Goal: Task Accomplishment & Management: Use online tool/utility

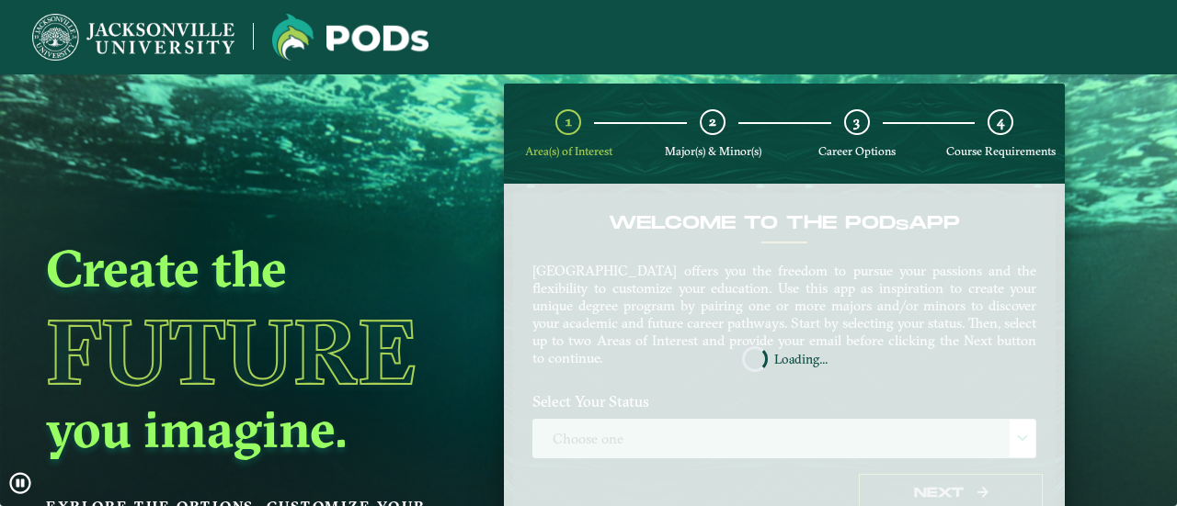
scroll to position [96, 0]
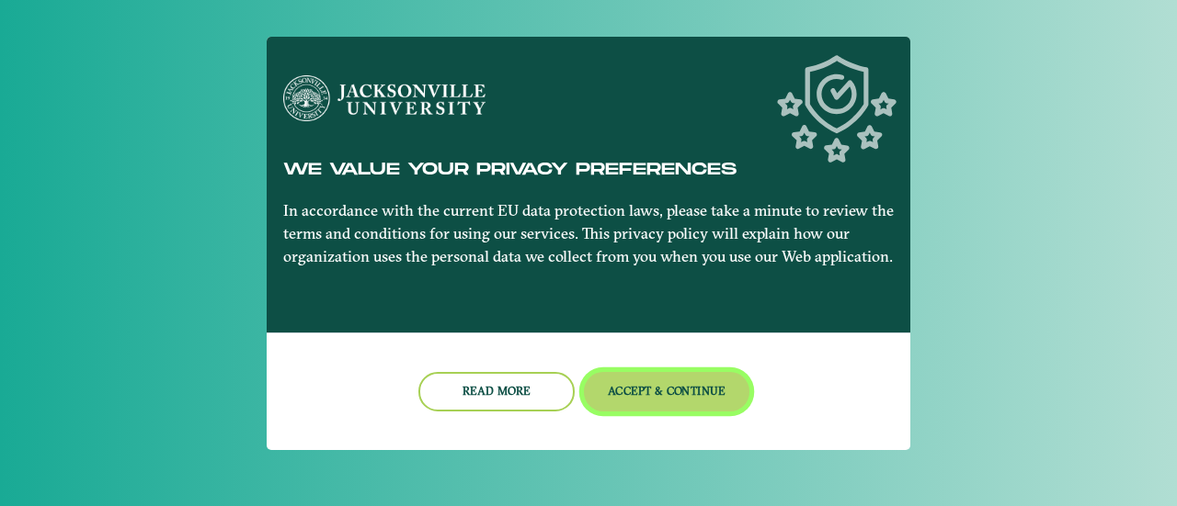
click at [688, 390] on button "Accept & Continue" at bounding box center [667, 392] width 166 height 40
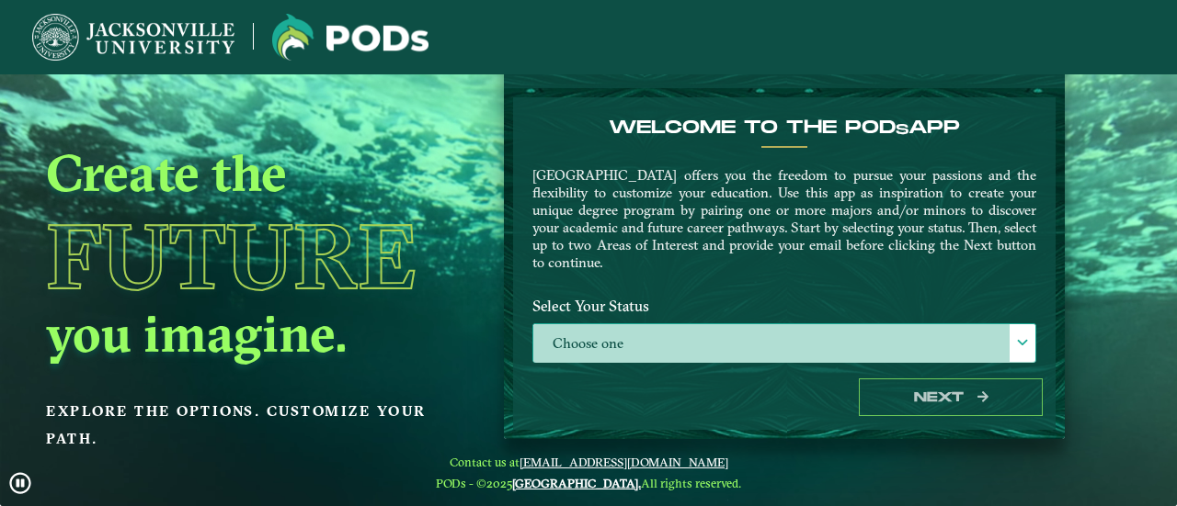
click at [684, 349] on label "Choose one" at bounding box center [784, 344] width 502 height 40
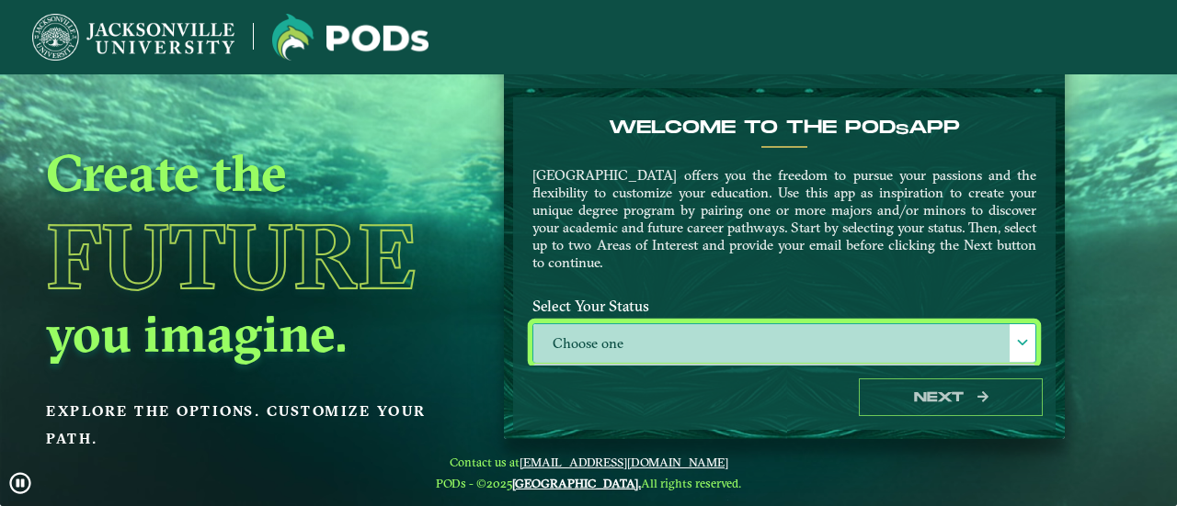
scroll to position [184, 0]
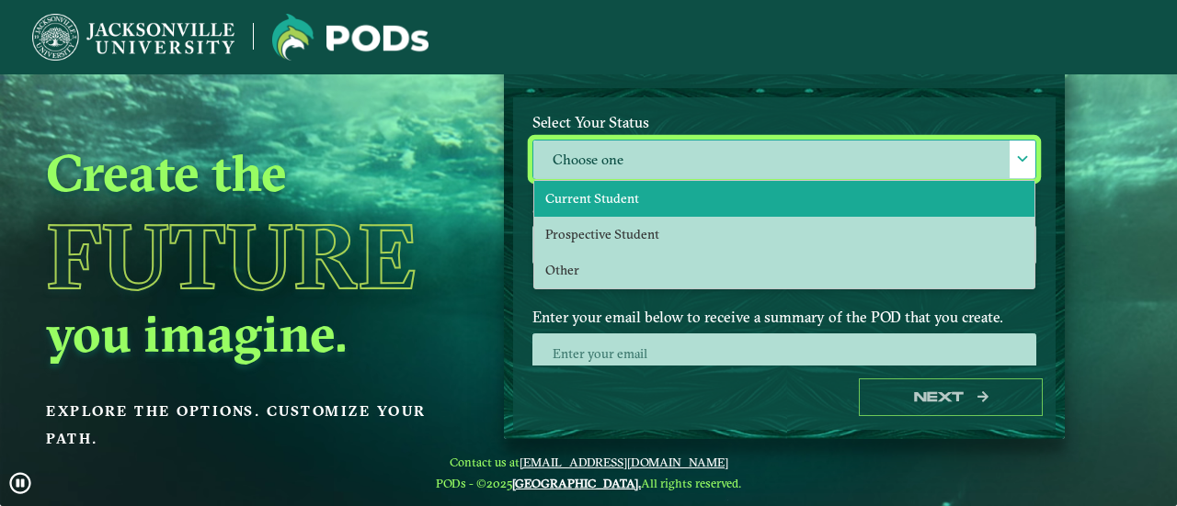
click at [649, 200] on li "Current Student" at bounding box center [784, 199] width 500 height 36
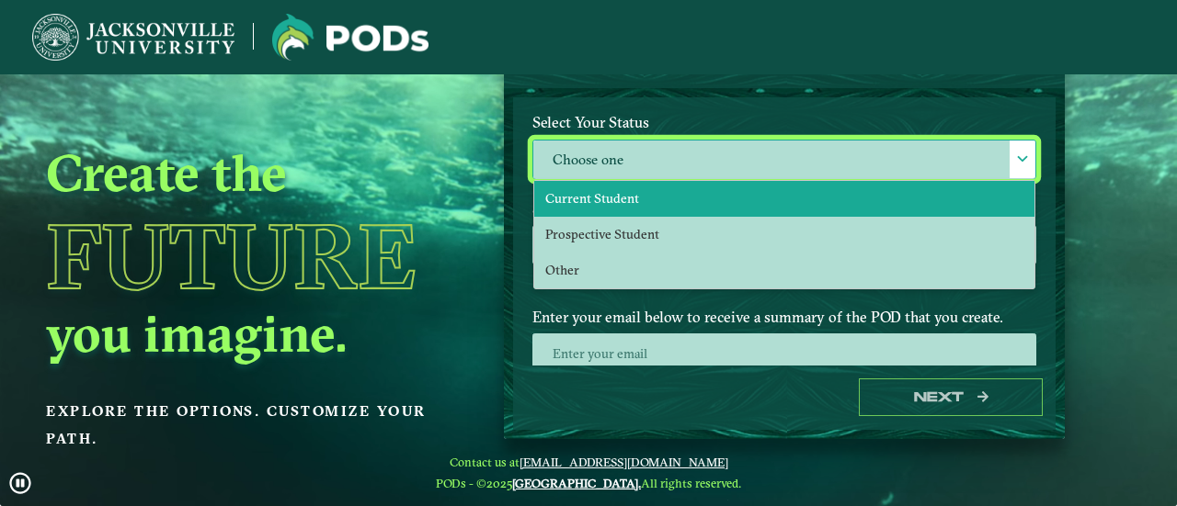
select select "[object Object]"
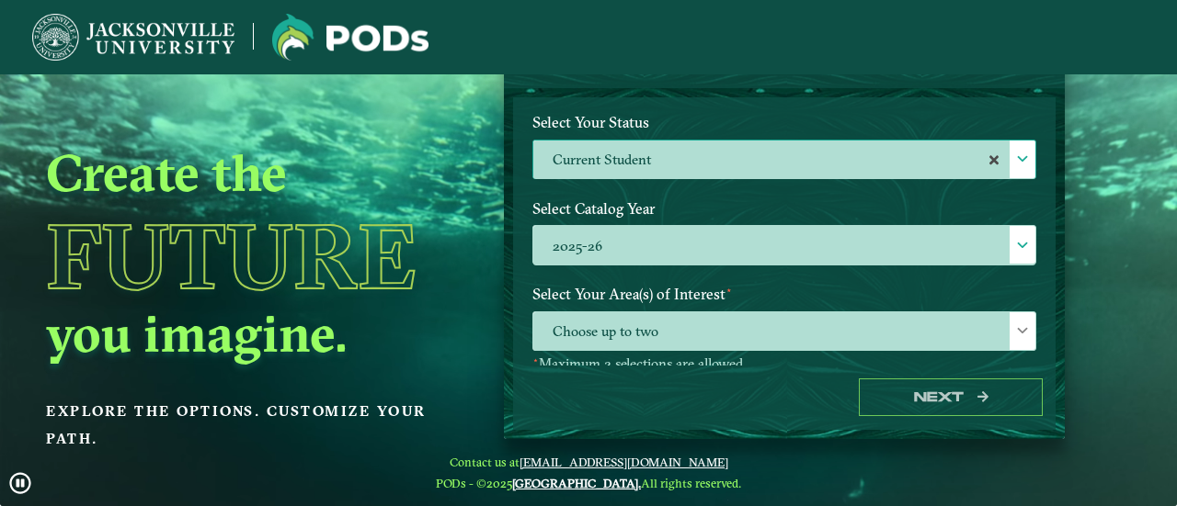
scroll to position [276, 0]
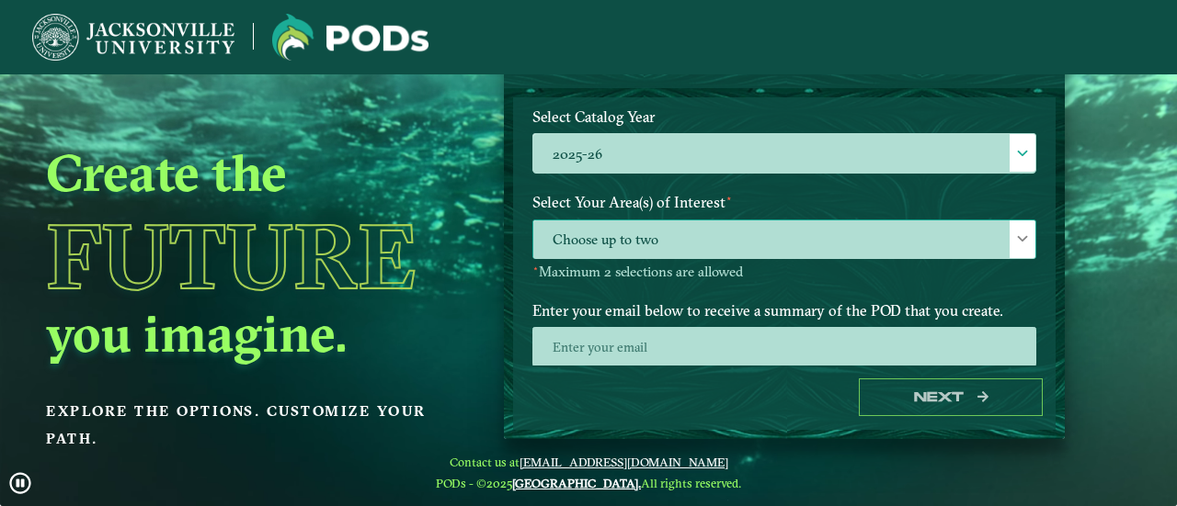
click at [667, 234] on span "Choose up to two" at bounding box center [784, 241] width 502 height 40
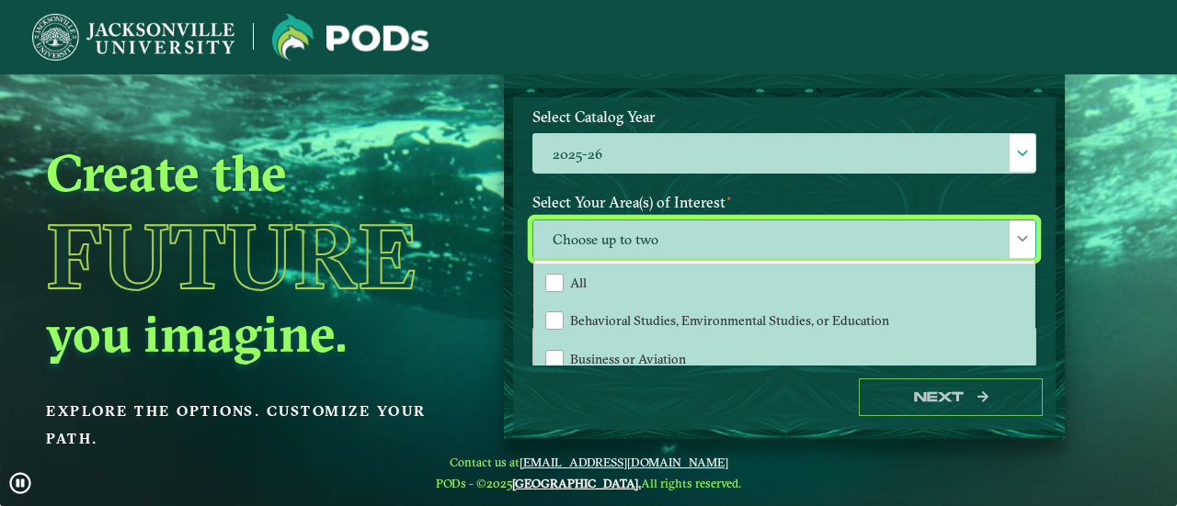
scroll to position [9, 80]
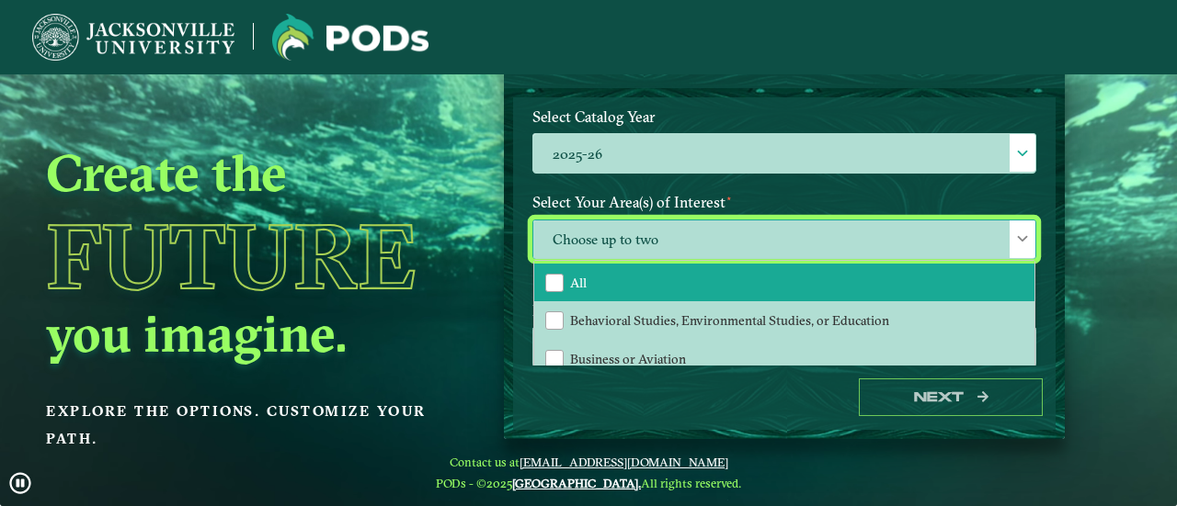
click at [651, 283] on li "All" at bounding box center [784, 283] width 500 height 39
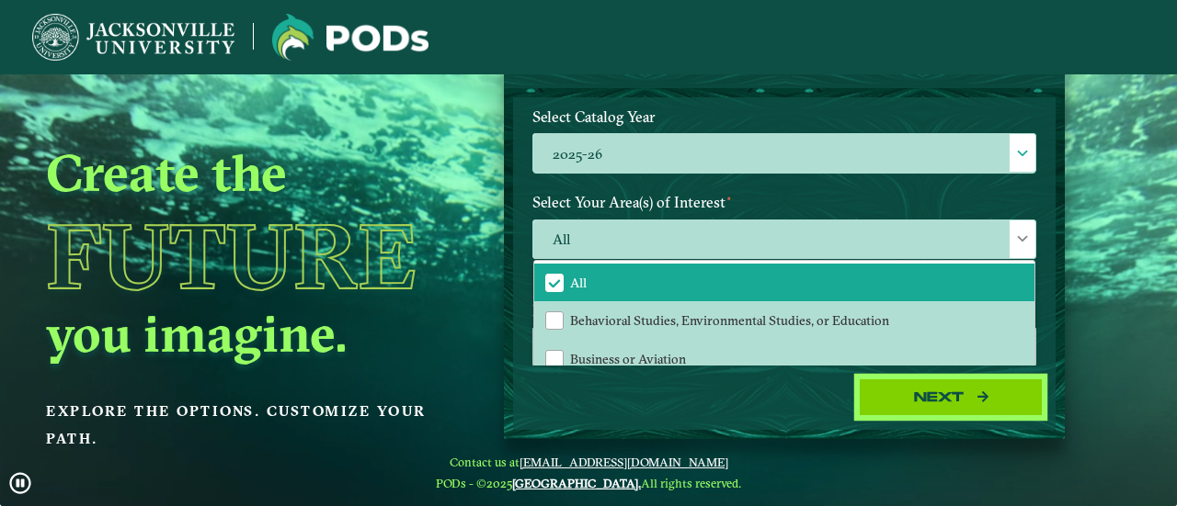
click at [944, 402] on button "Next" at bounding box center [950, 398] width 184 height 38
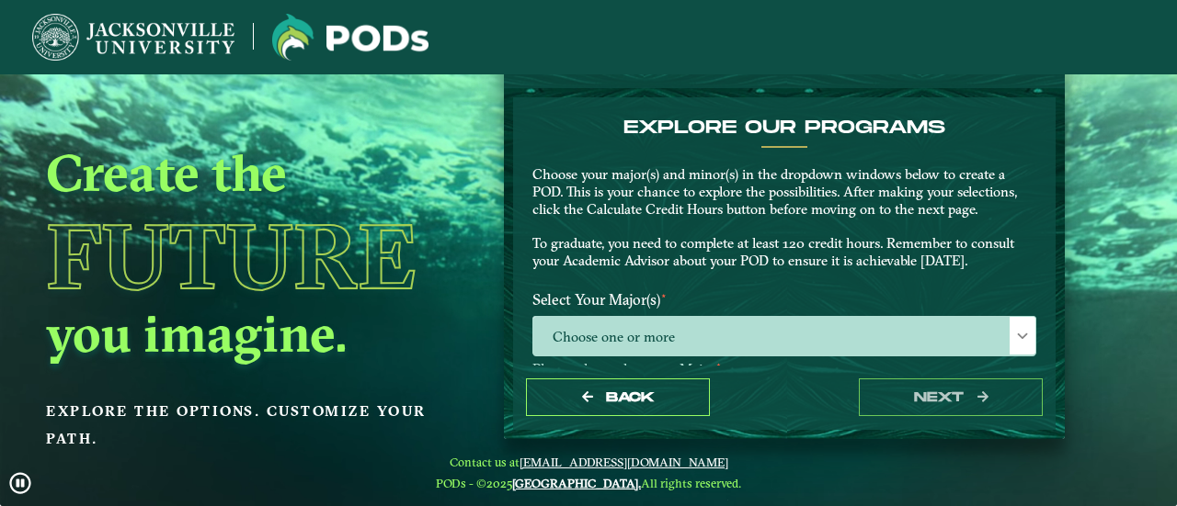
scroll to position [184, 0]
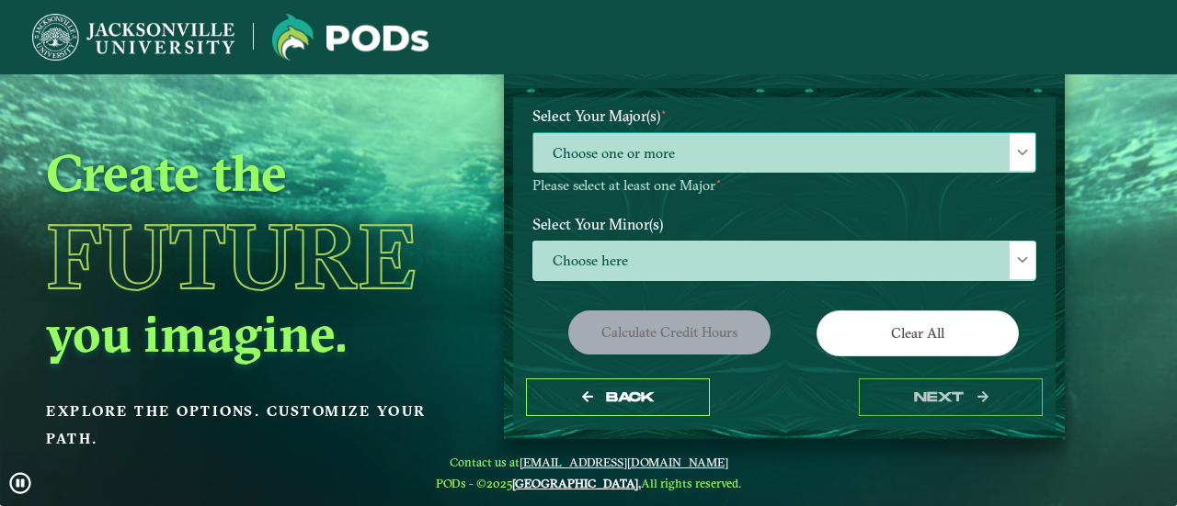
click at [683, 152] on span "Choose one or more" at bounding box center [784, 153] width 502 height 40
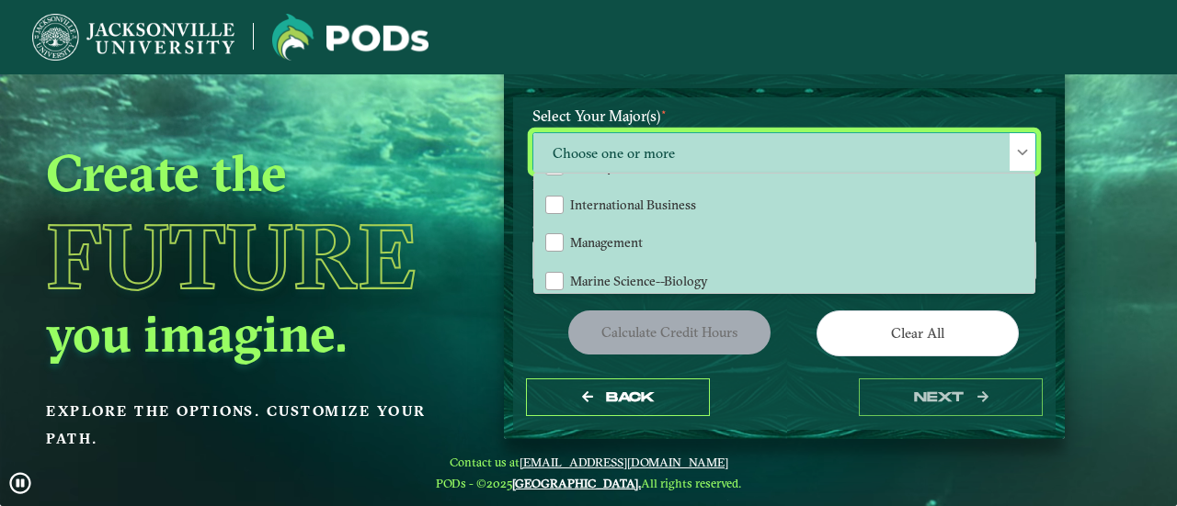
scroll to position [1195, 0]
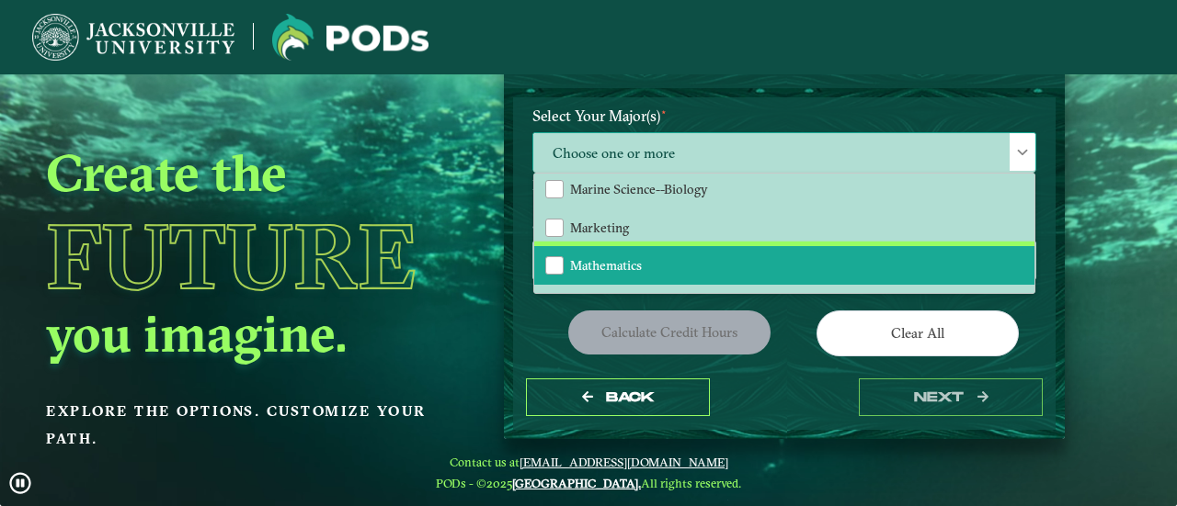
click at [614, 277] on li "Mathematics" at bounding box center [784, 265] width 500 height 39
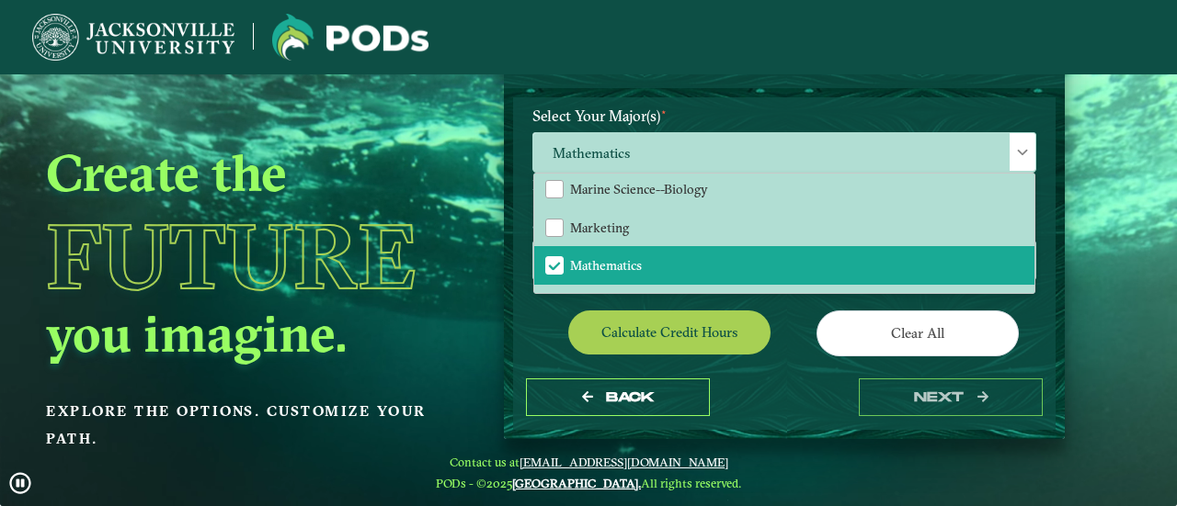
click at [537, 335] on div "Calculate credit hours" at bounding box center [651, 336] width 266 height 51
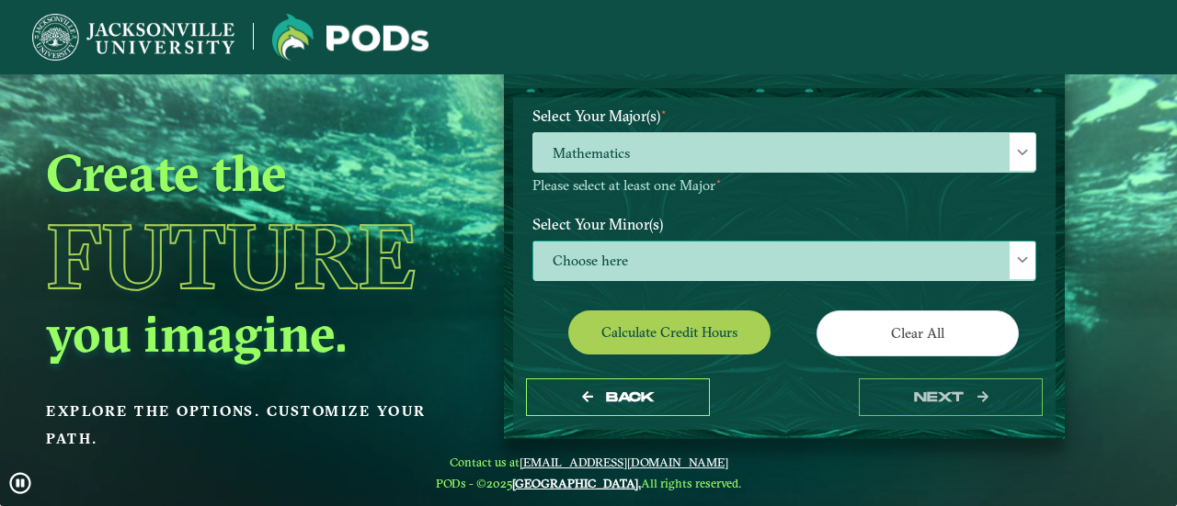
click at [666, 249] on span "Choose here" at bounding box center [784, 262] width 502 height 40
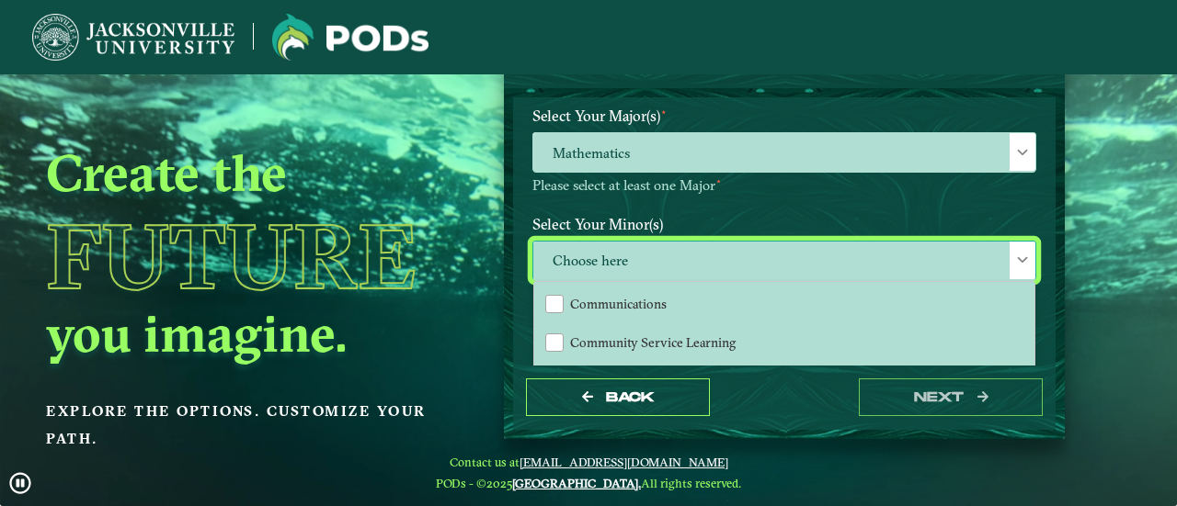
scroll to position [368, 0]
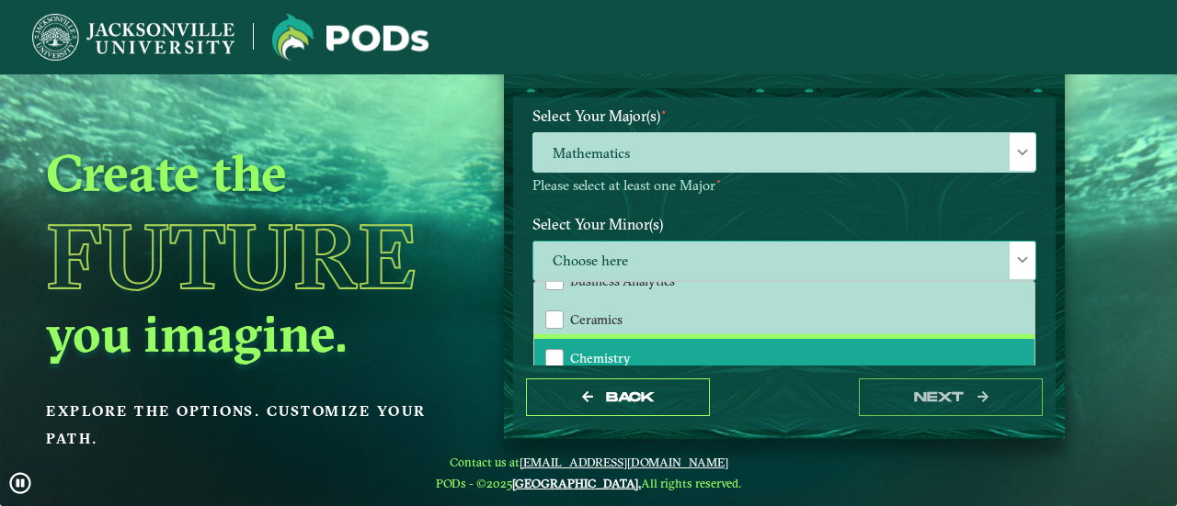
click at [605, 354] on span "Chemistry" at bounding box center [600, 358] width 61 height 17
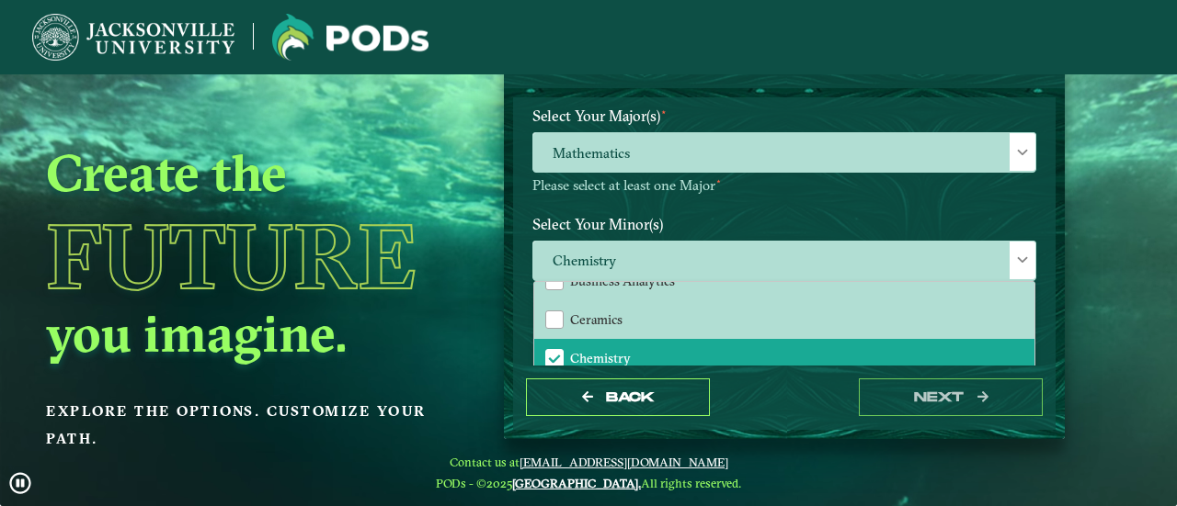
click at [985, 218] on label "Select Your Minor(s)" at bounding box center [783, 224] width 531 height 34
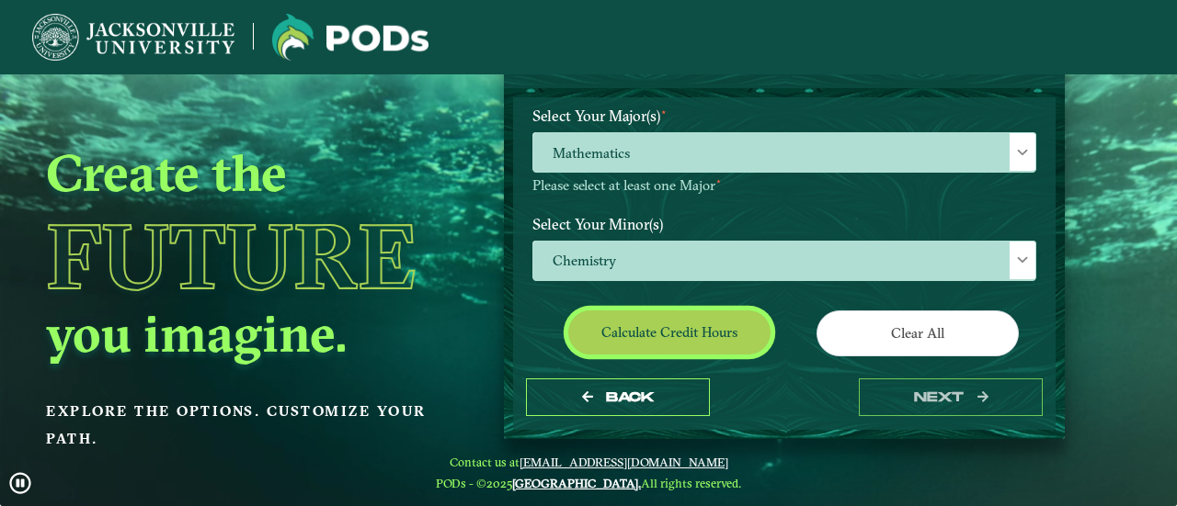
click at [697, 339] on button "Calculate credit hours" at bounding box center [669, 332] width 202 height 43
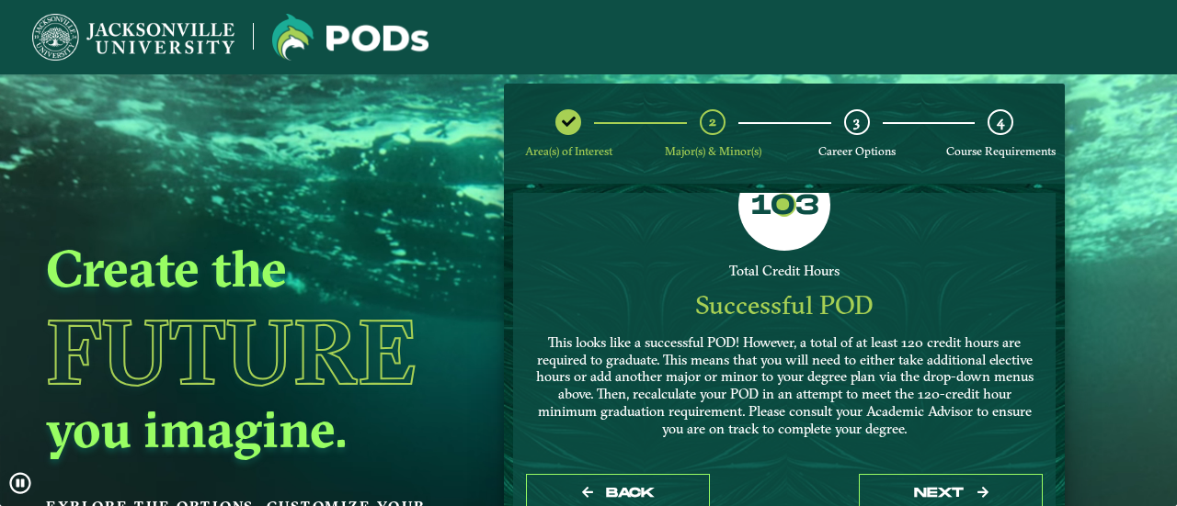
scroll to position [529, 0]
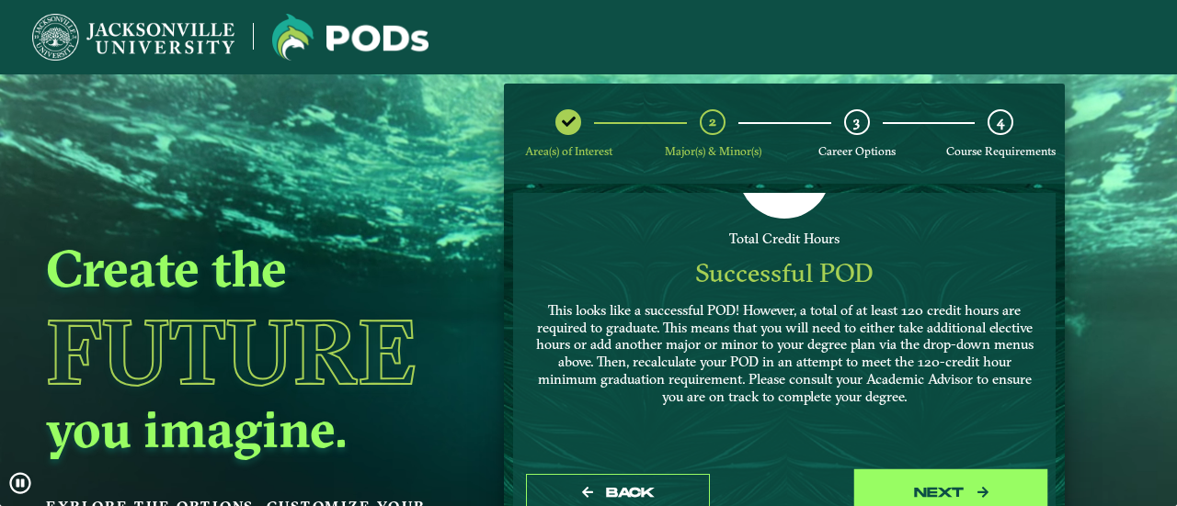
click at [942, 486] on button "next" at bounding box center [950, 493] width 184 height 38
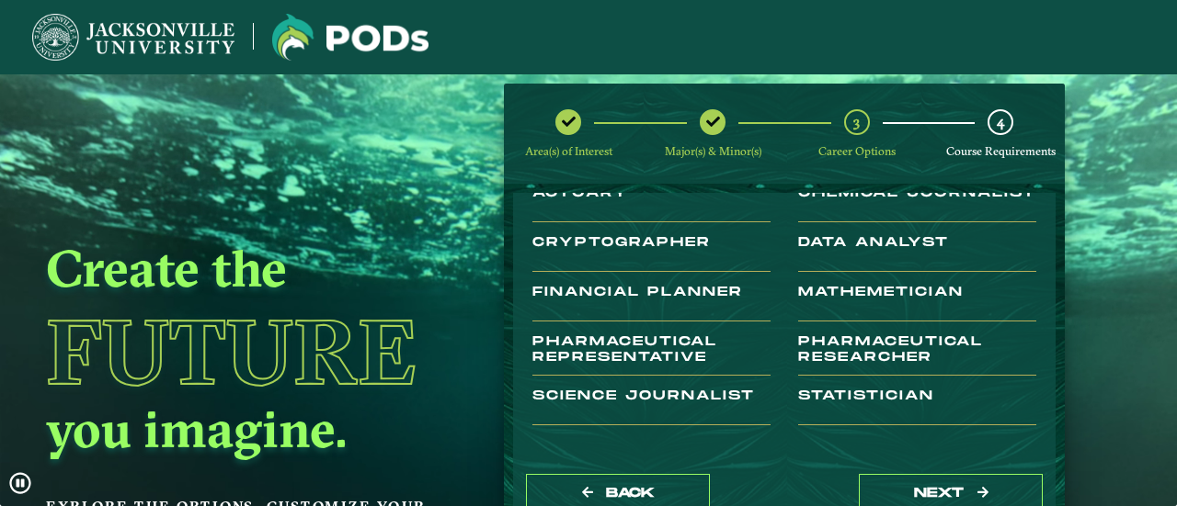
scroll to position [368, 0]
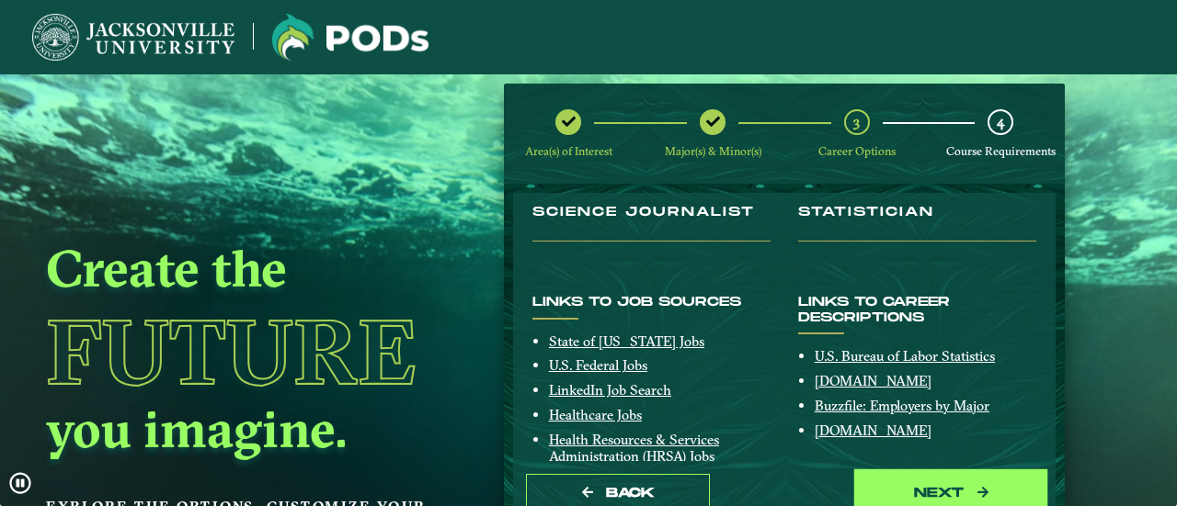
click at [939, 492] on button "next" at bounding box center [950, 493] width 184 height 38
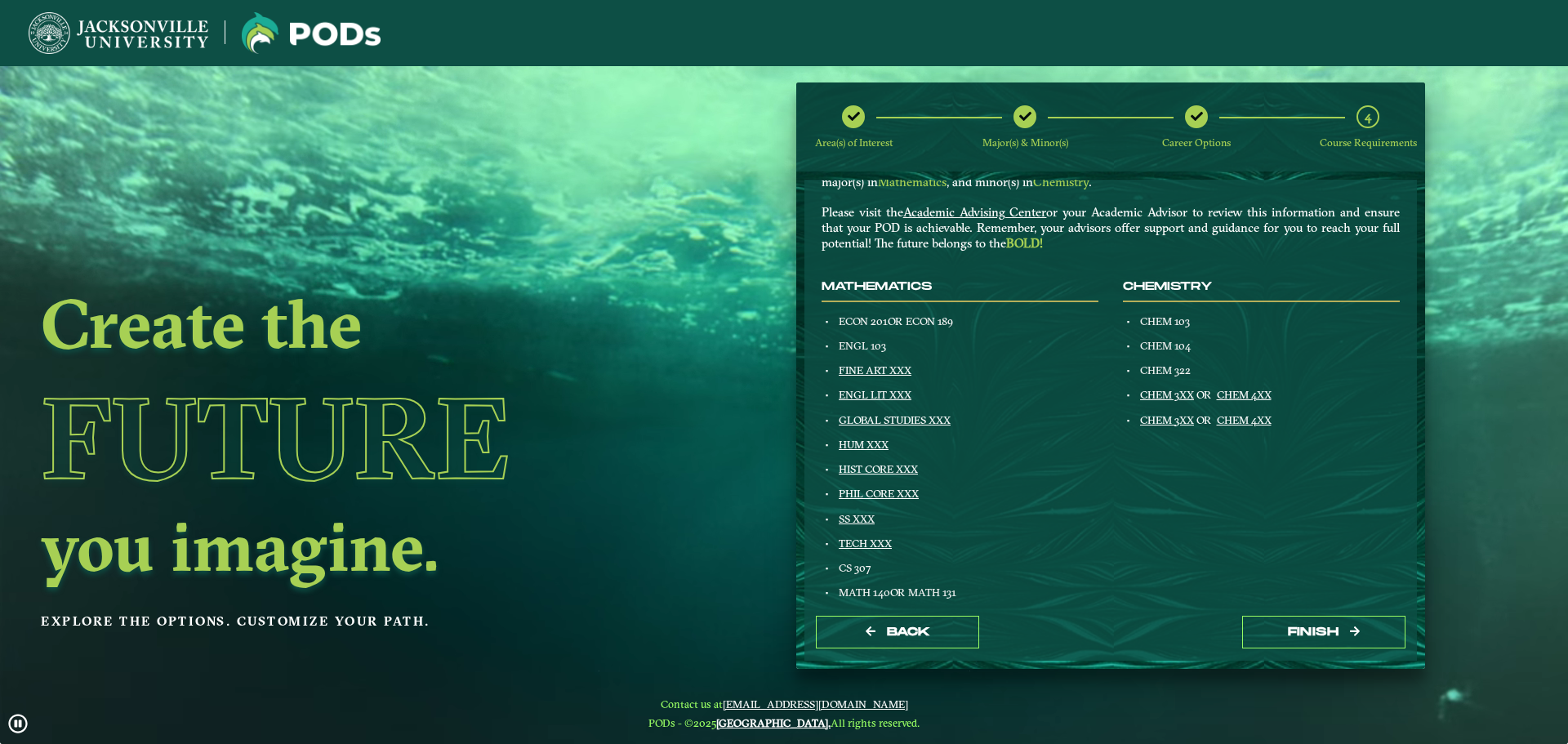
scroll to position [0, 0]
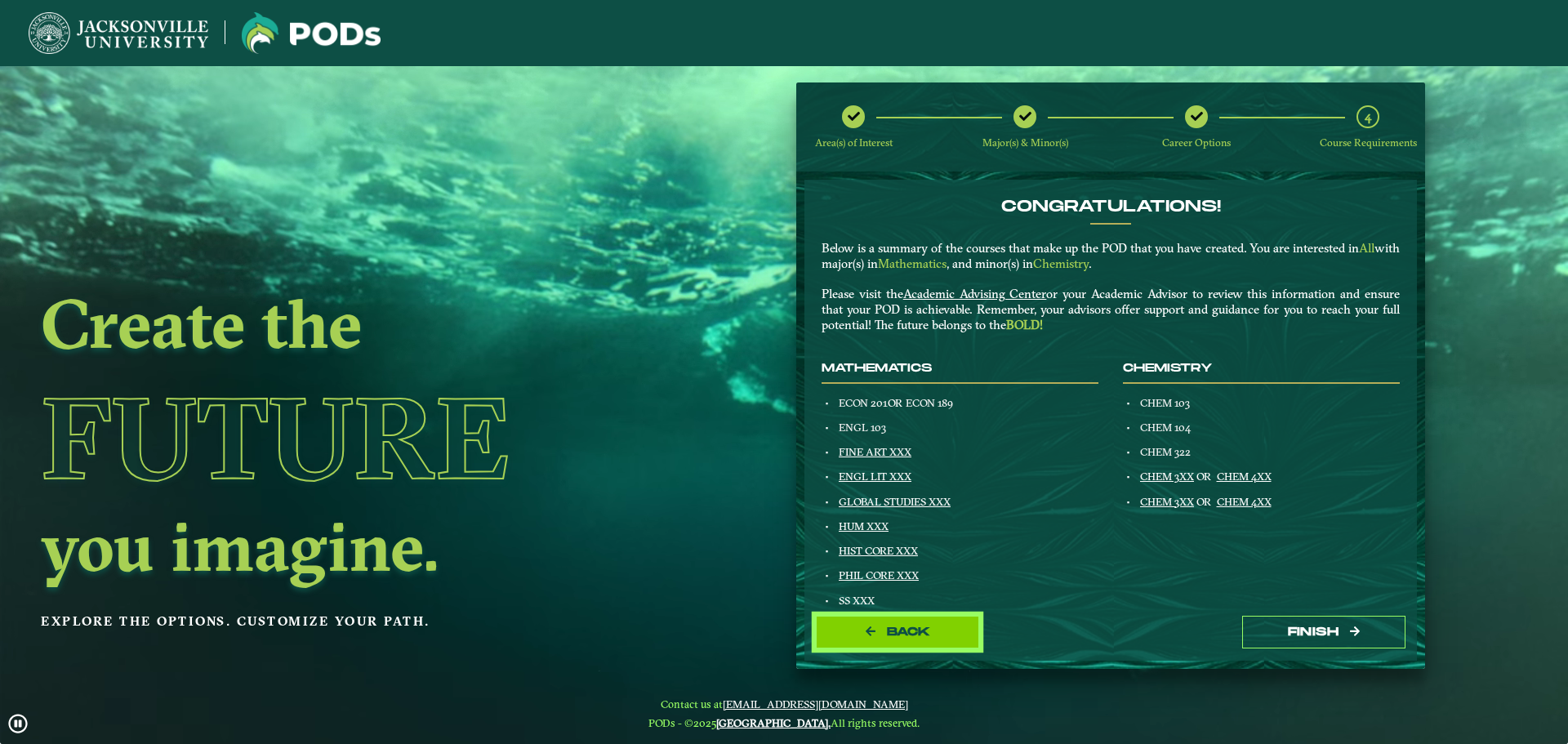
click at [931, 621] on button "Back" at bounding box center [897, 633] width 163 height 34
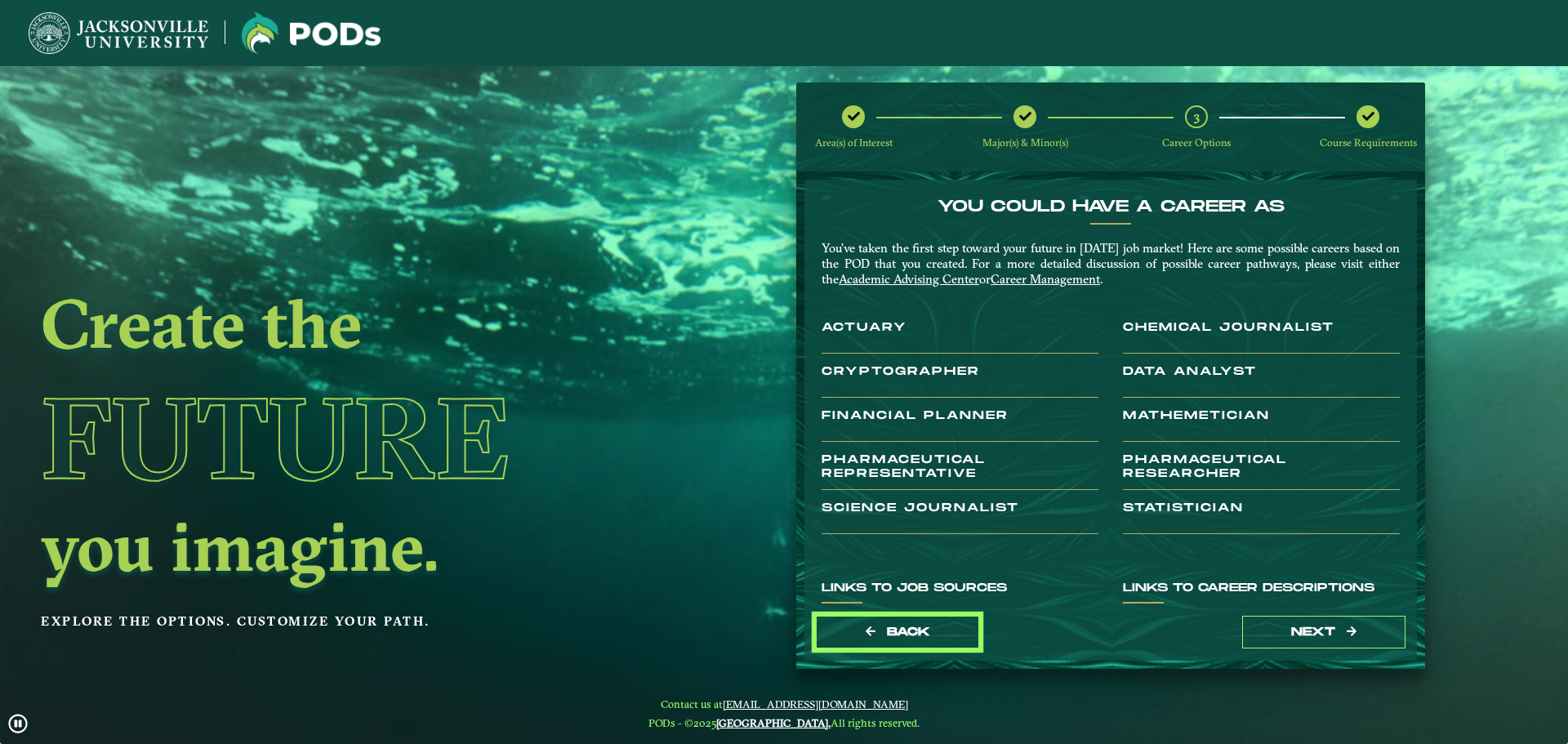
click at [931, 621] on button "Back" at bounding box center [897, 633] width 163 height 34
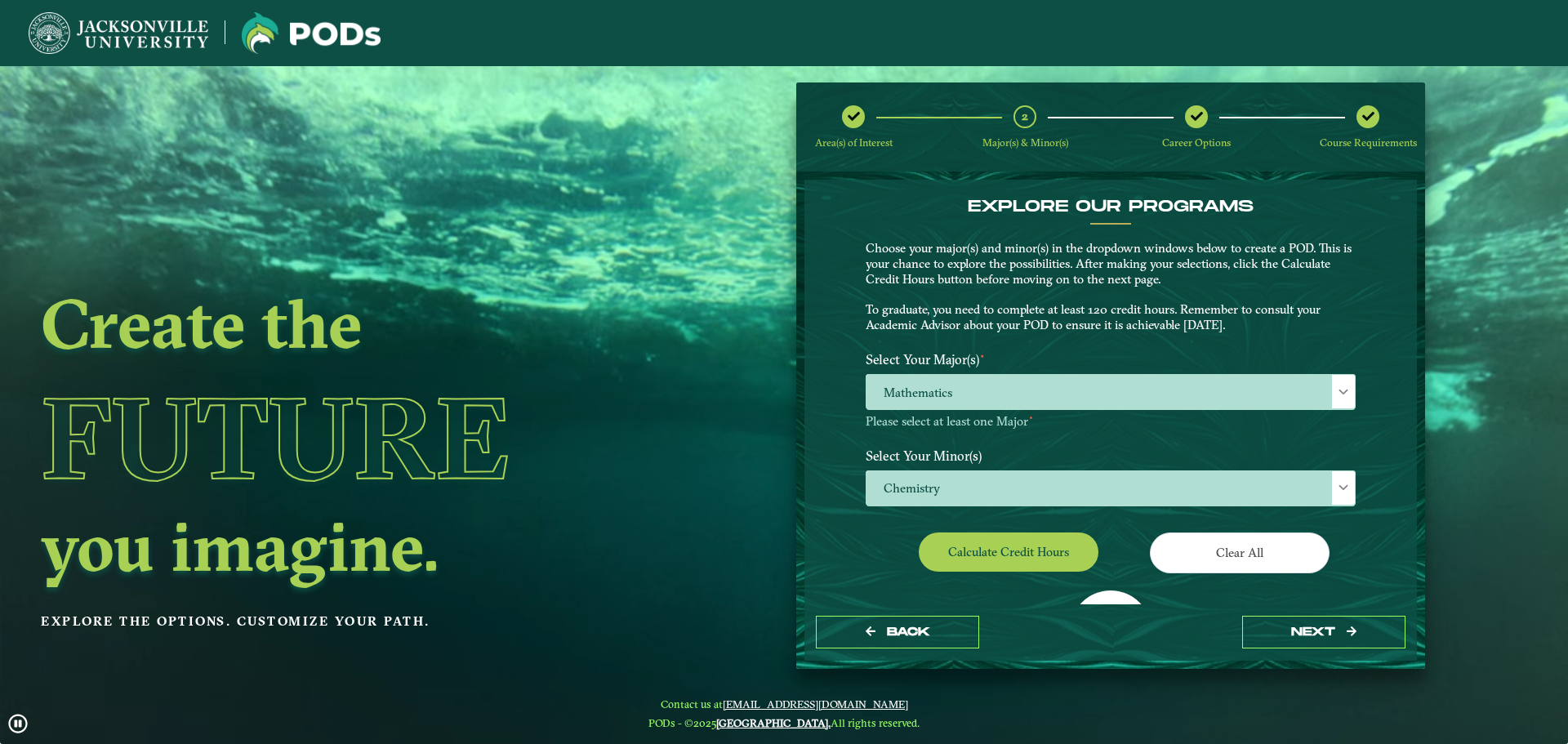
scroll to position [164, 0]
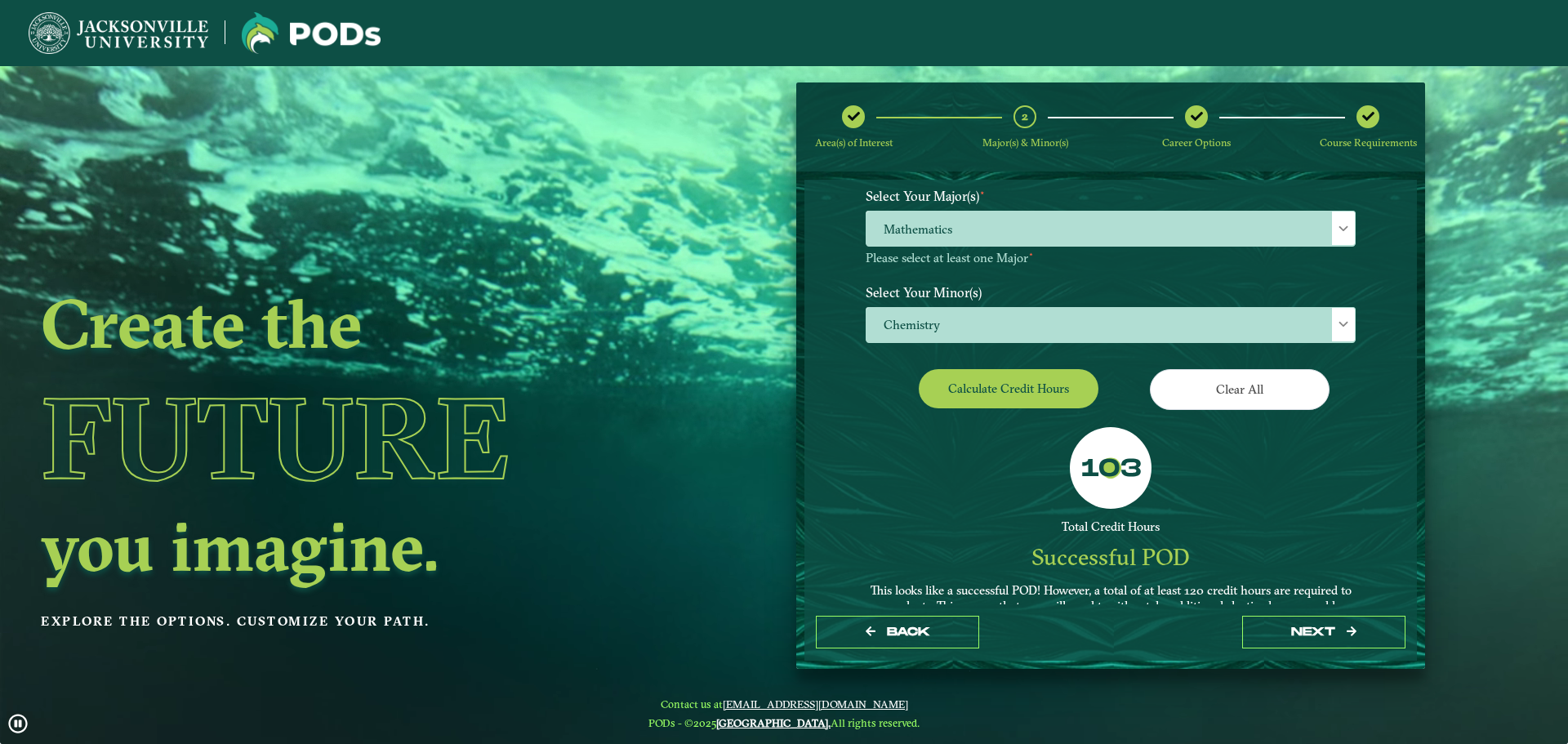
click at [1182, 465] on div "103 Total Credit Hours Successful POD This looks like a successful POD! However…" at bounding box center [1110, 557] width 514 height 260
